Goal: Entertainment & Leisure: Consume media (video, audio)

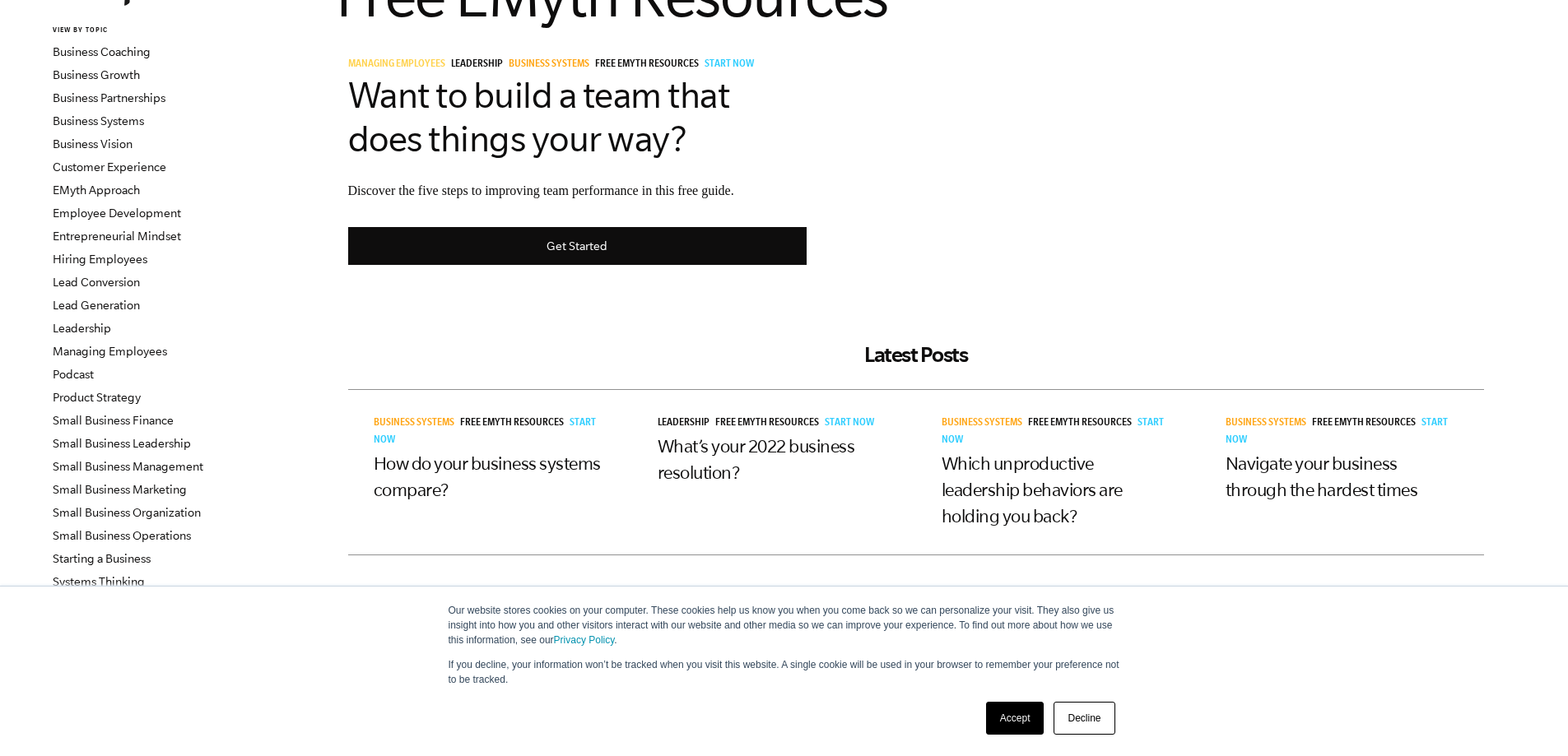
scroll to position [165, 0]
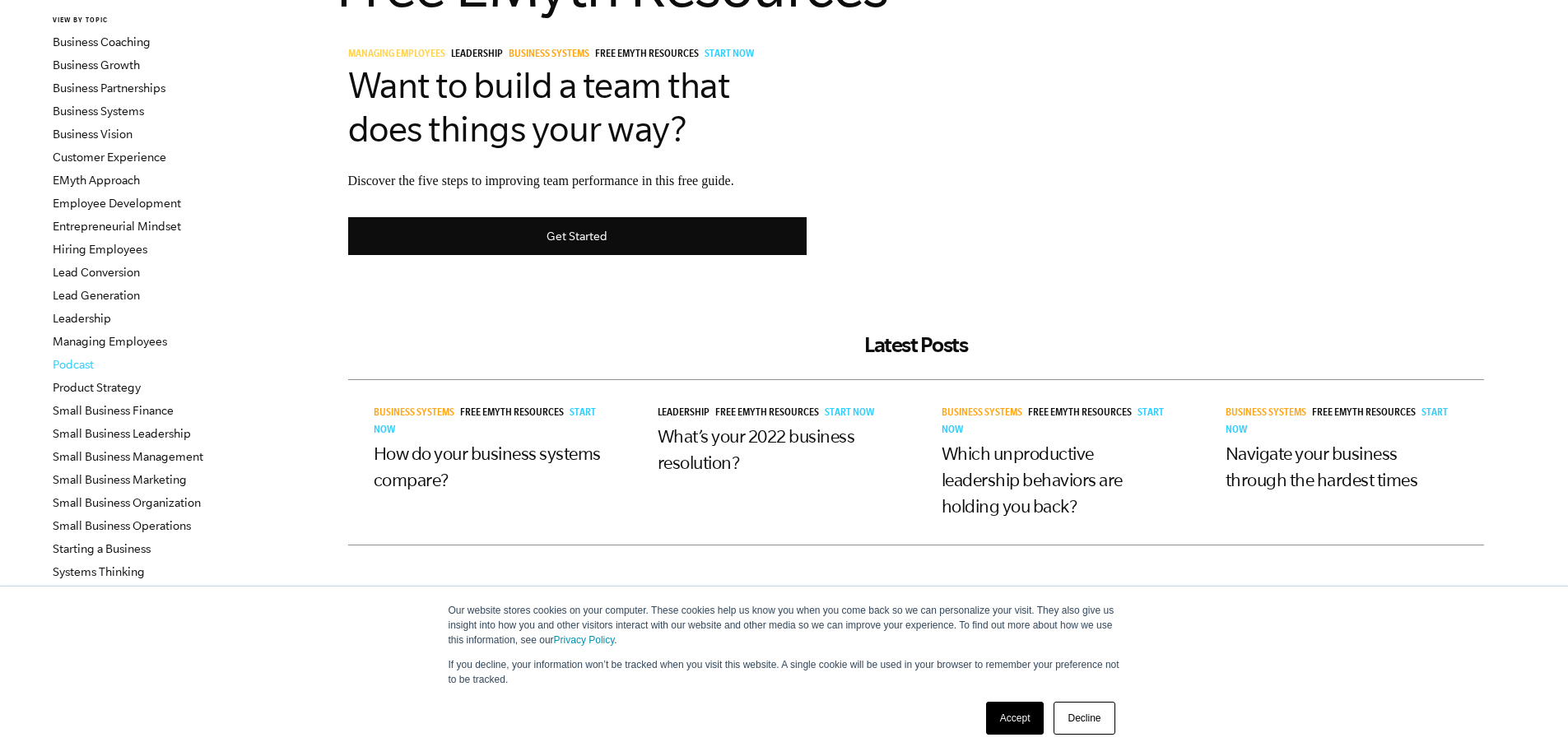
click at [79, 363] on link "Podcast" at bounding box center [74, 364] width 41 height 13
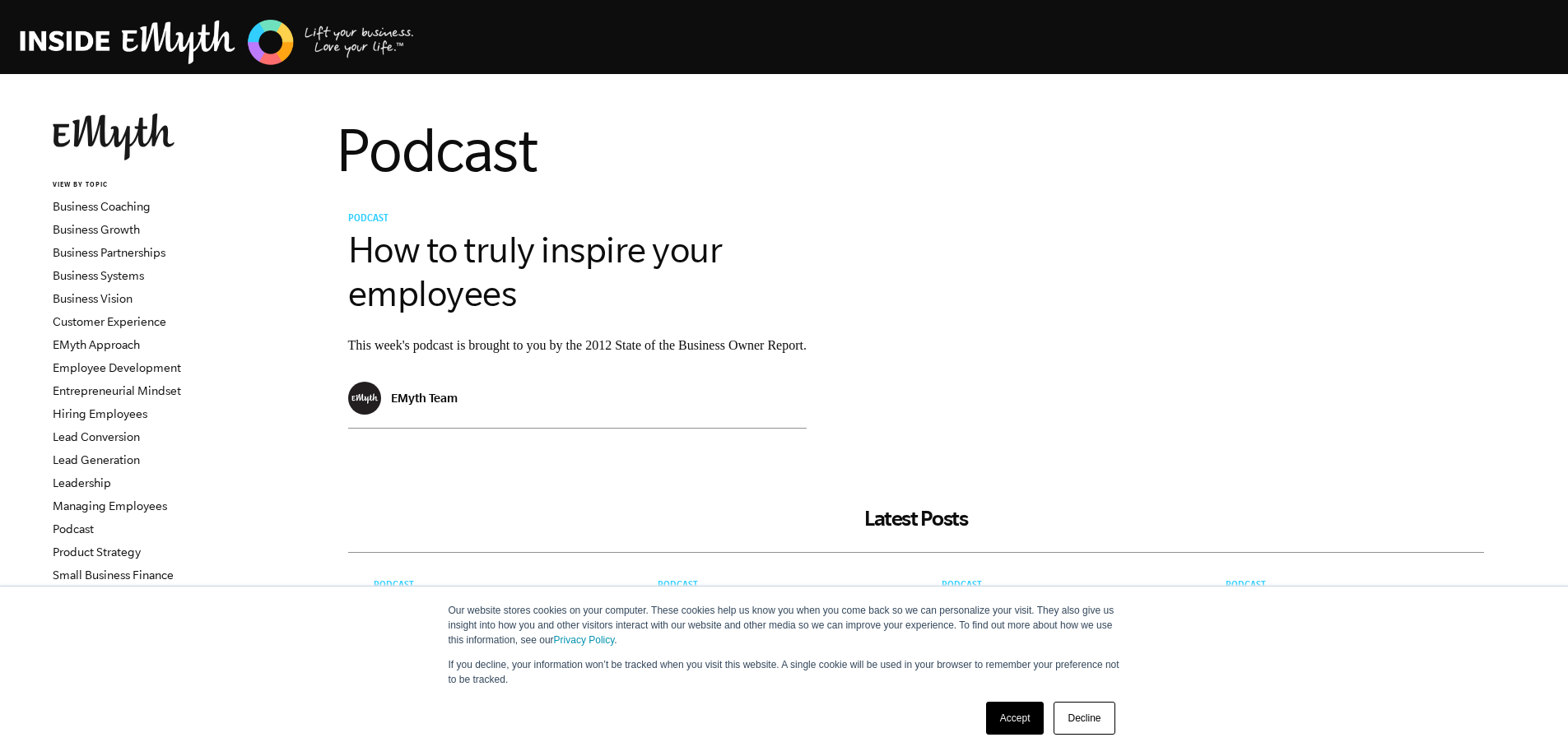
click at [1068, 714] on link "Decline" at bounding box center [1084, 719] width 61 height 33
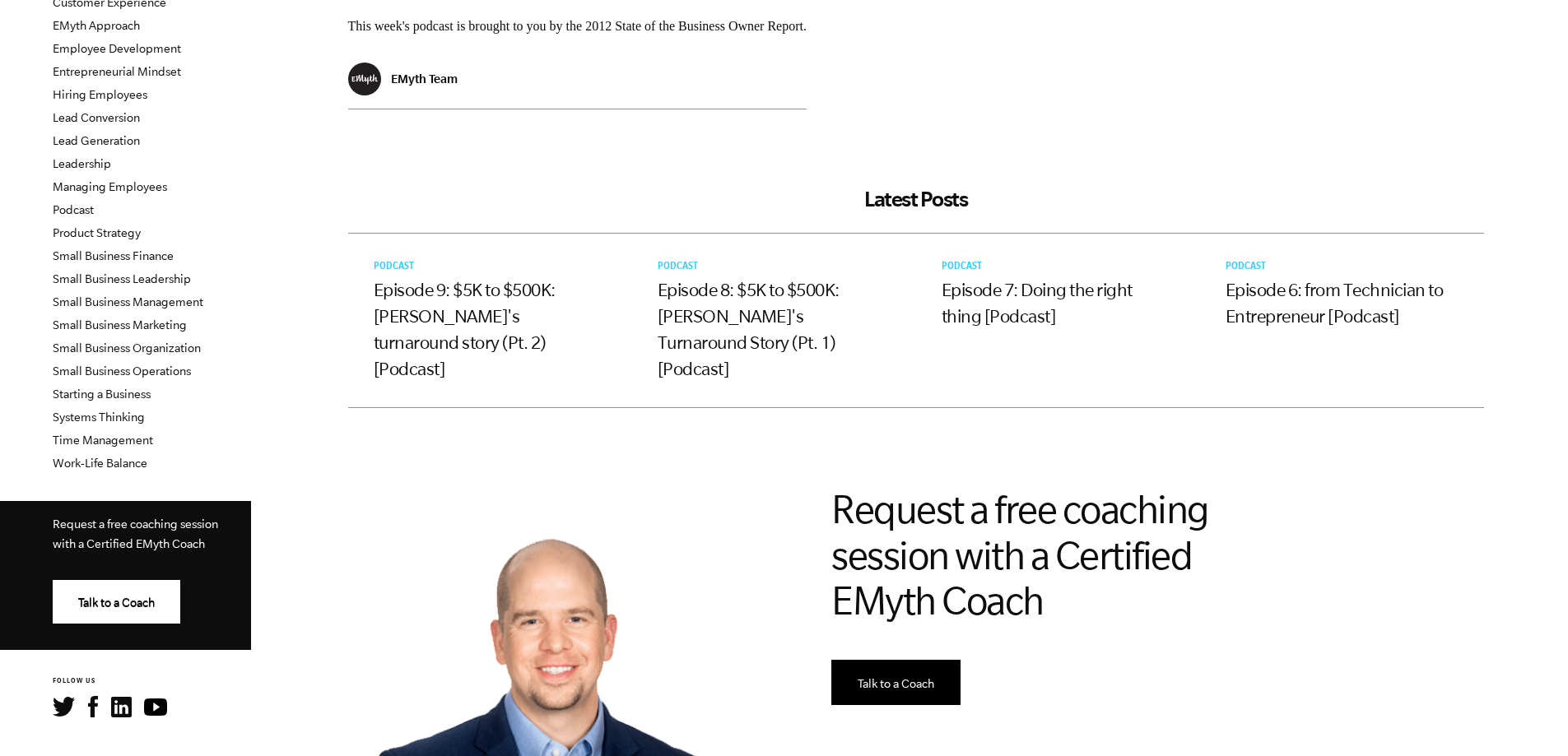
scroll to position [329, 0]
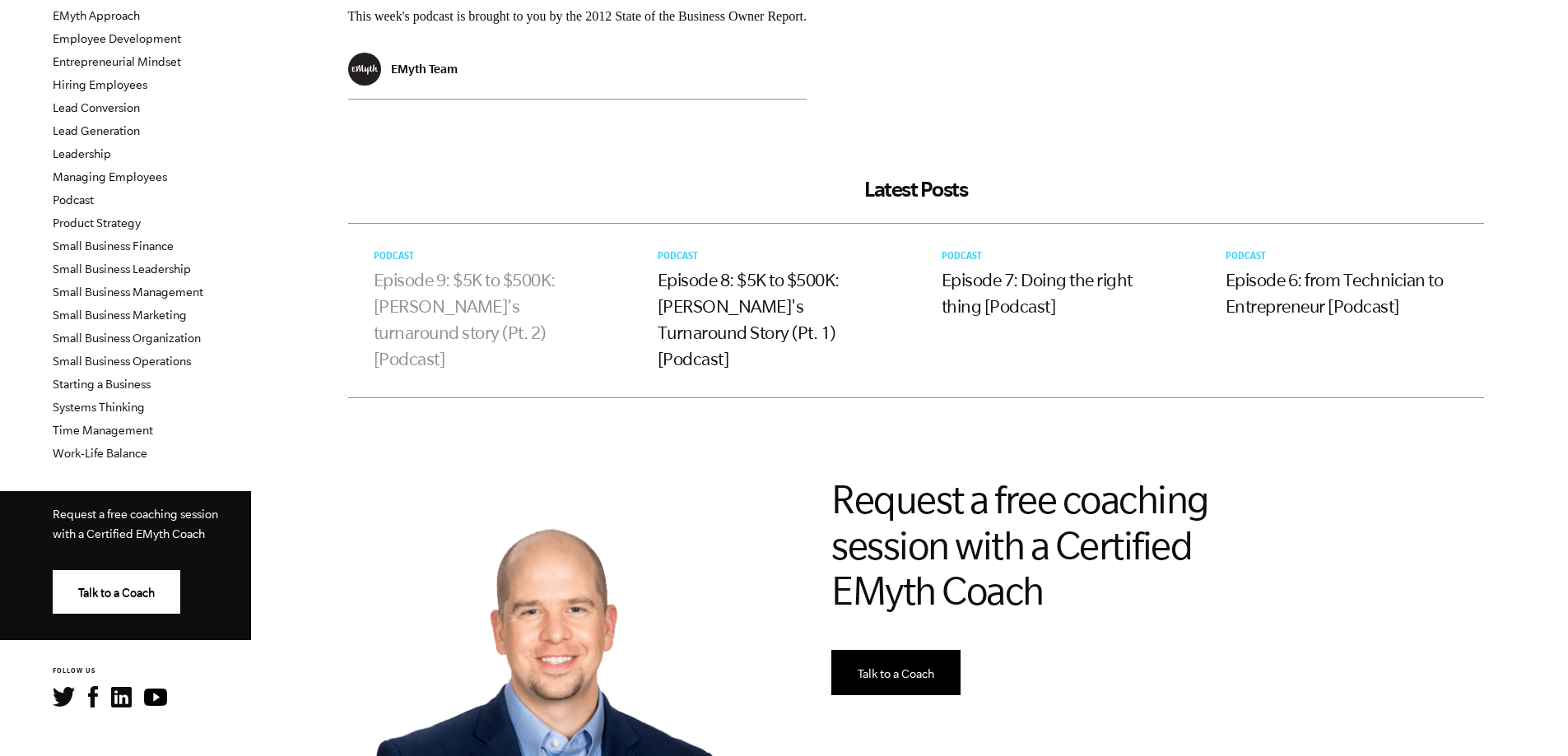
click at [394, 299] on link "Episode 9: $5K to $500K: Jeff's turnaround story (Pt. 2) [Podcast]" at bounding box center [464, 319] width 181 height 99
